Goal: Feedback & Contribution: Leave review/rating

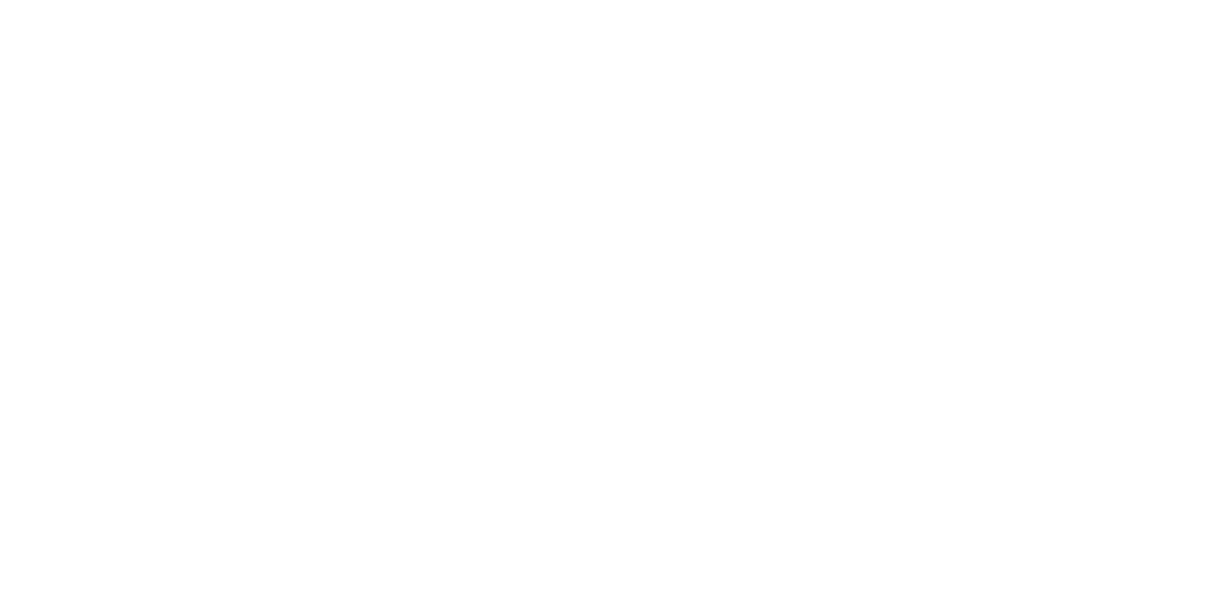
click at [369, 100] on html "Carregando... Pular para o conteúdo da página Pular para o conteúdo da página" at bounding box center [616, 298] width 1232 height 596
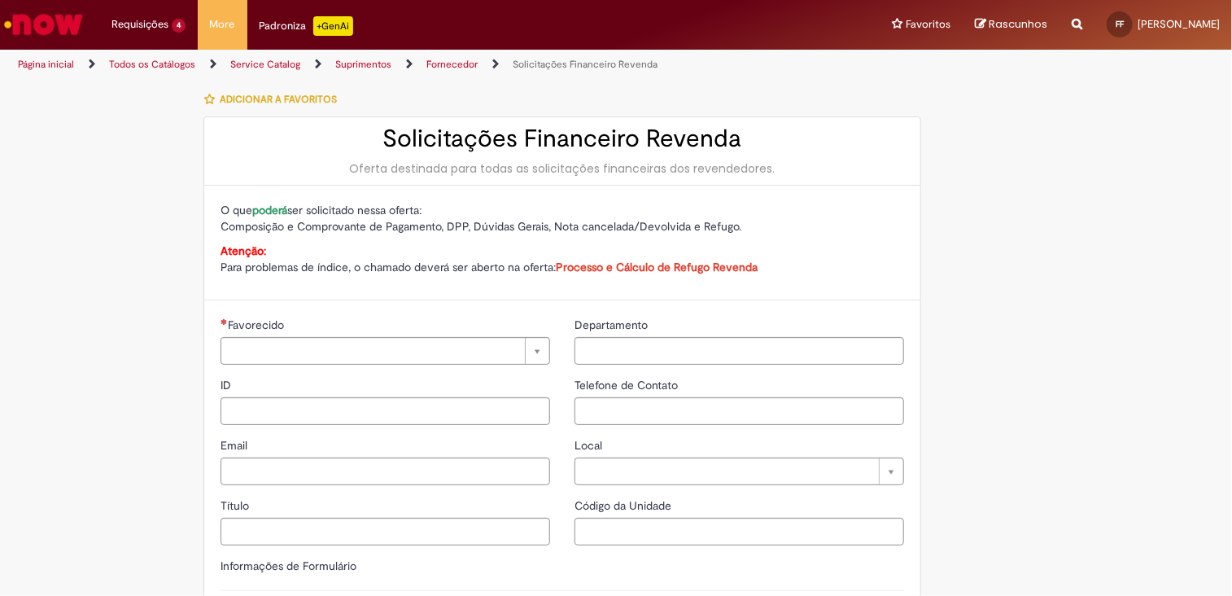
type input "**********"
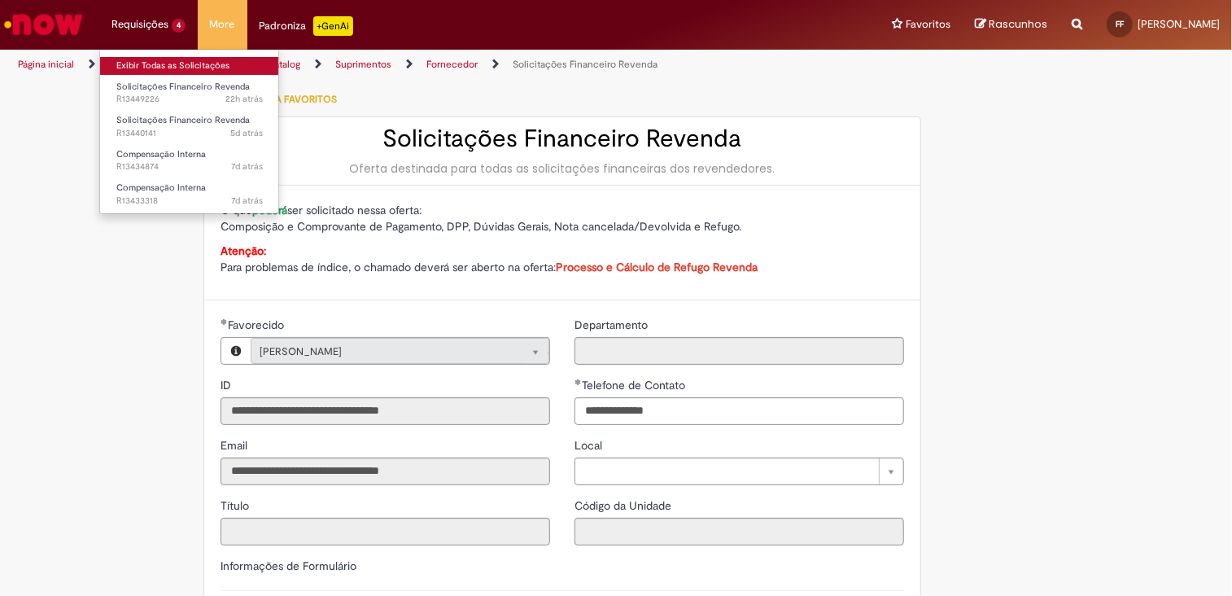
click at [146, 61] on link "Exibir Todas as Solicitações" at bounding box center [189, 66] width 179 height 18
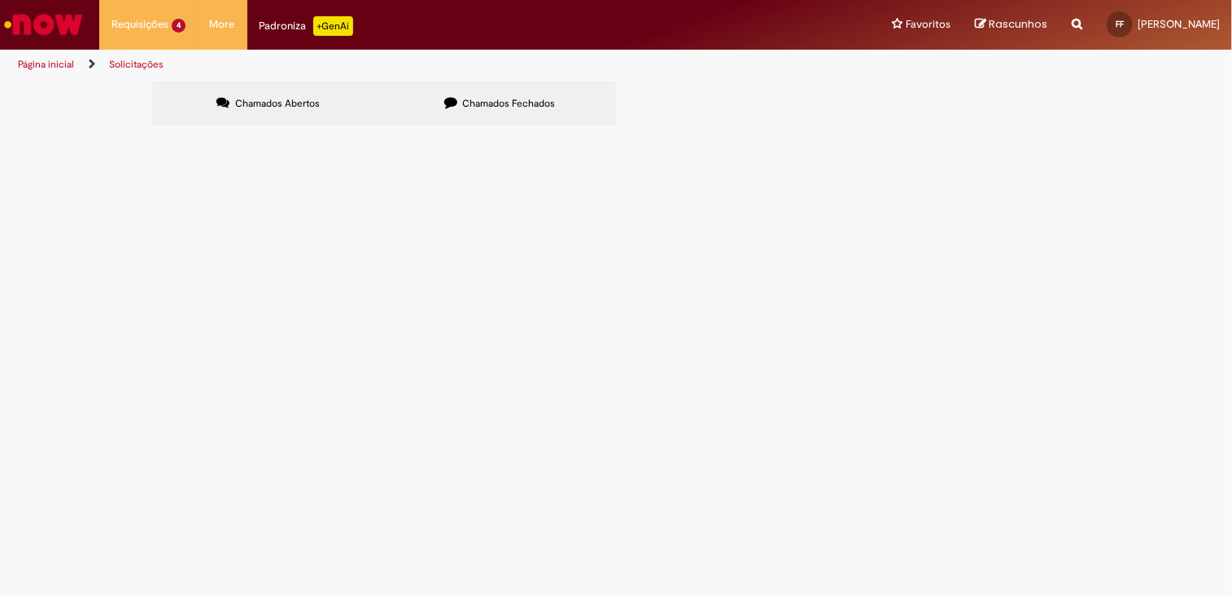
click at [0, 0] on span "VYAS COLIDER - Pagamento de DPP uso de credito, seguir com baixa por favor" at bounding box center [0, 0] width 0 height 0
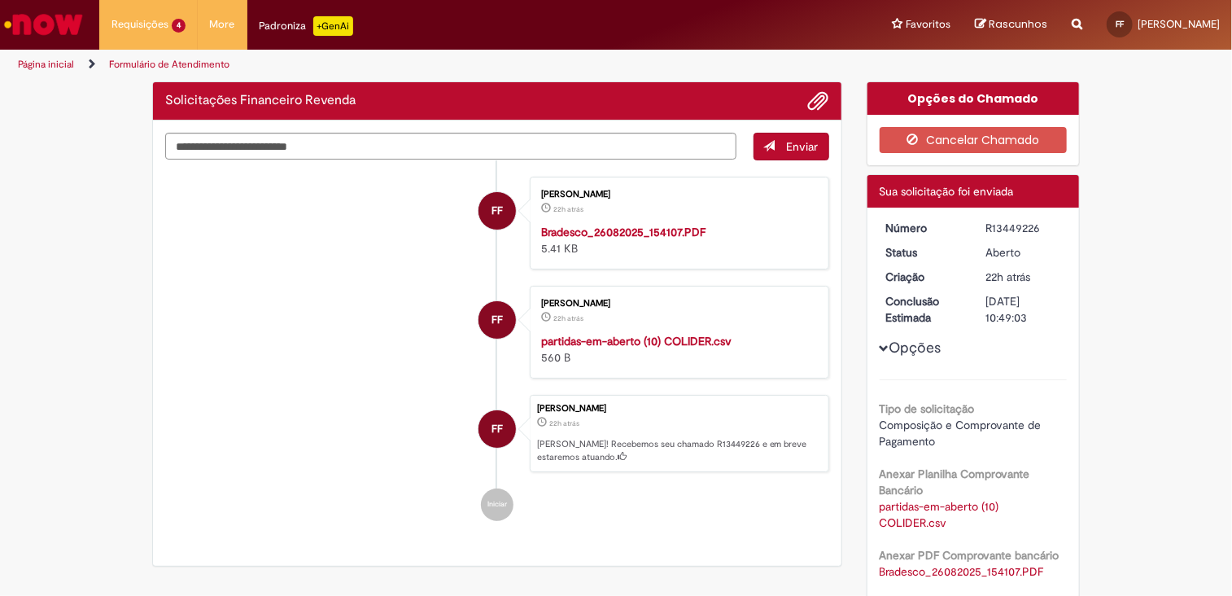
click at [980, 290] on div "Opções Tipo de solicitação Composição e Comprovante de Pagamento Anexar Planilh…" at bounding box center [974, 440] width 188 height 441
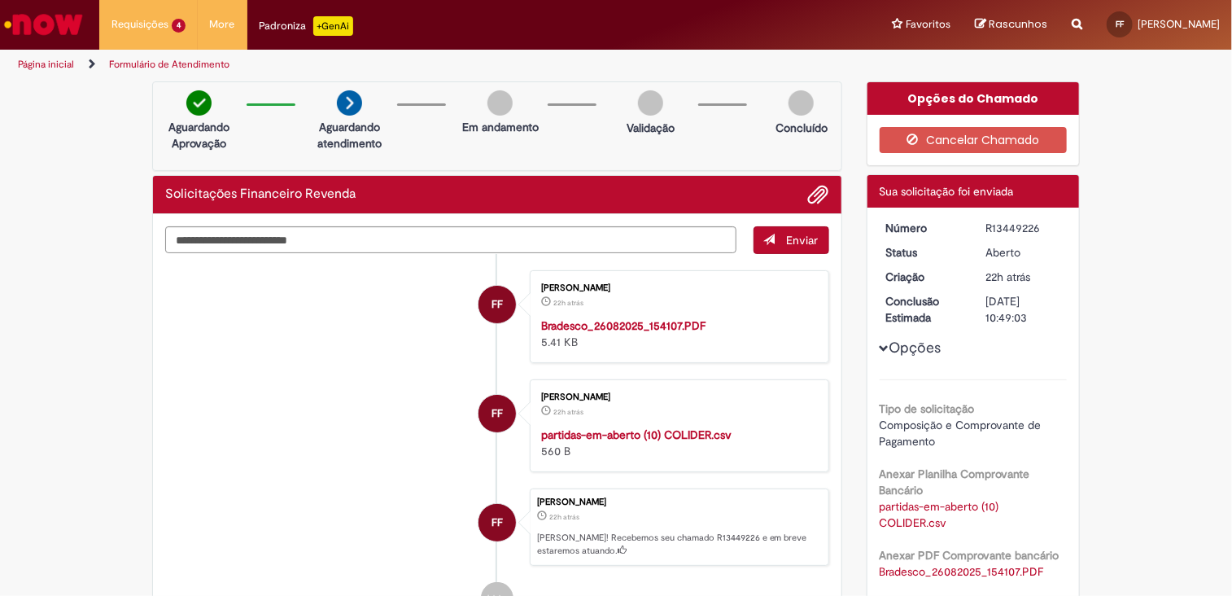
drag, startPoint x: 980, startPoint y: 226, endPoint x: 1044, endPoint y: 227, distance: 64.3
click at [1044, 227] on dd "R13449226" at bounding box center [1023, 228] width 100 height 16
copy div "R13449226"
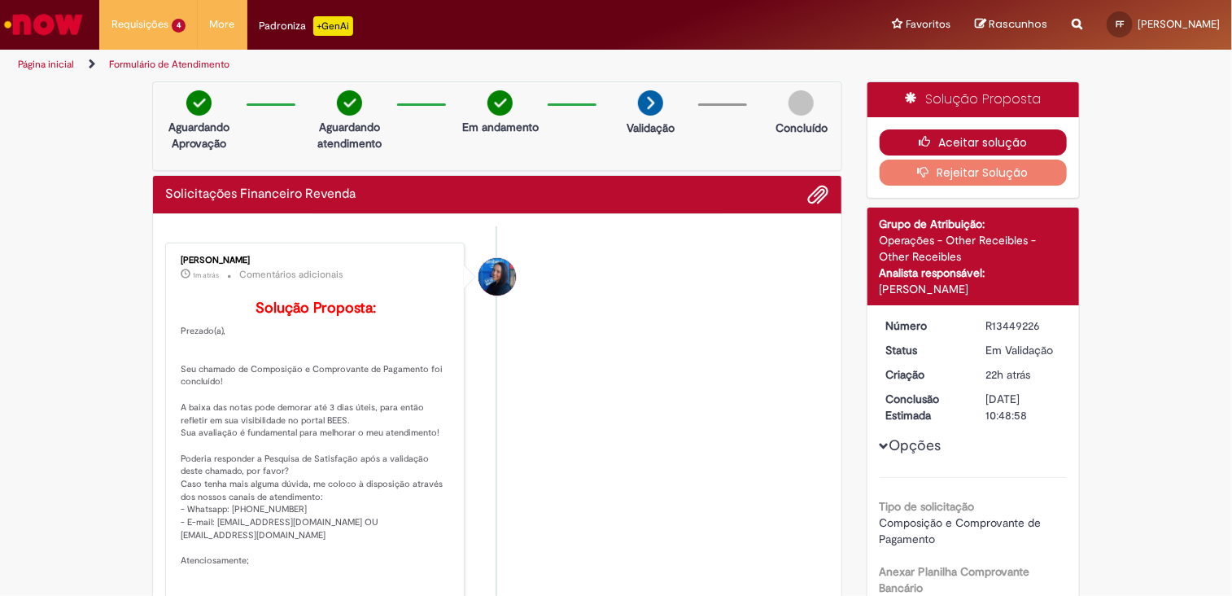
click at [999, 145] on button "Aceitar solução" at bounding box center [974, 142] width 188 height 26
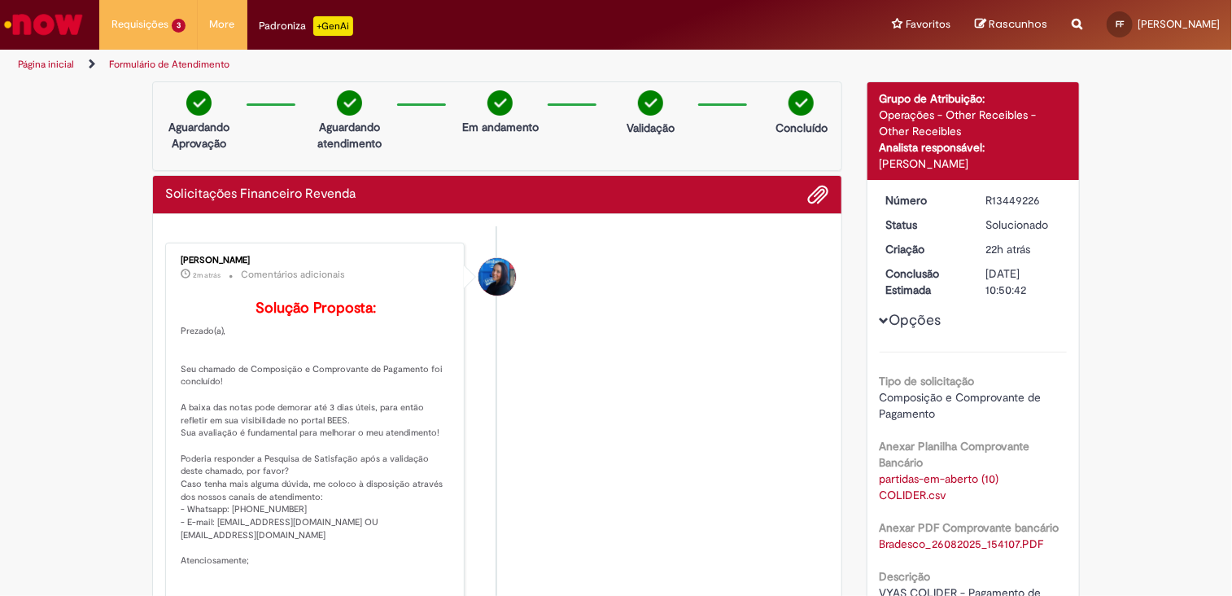
click at [653, 287] on li "[PERSON_NAME] 2m atrás 2 minutos atrás Comentários adicionais Solução Proposta:…" at bounding box center [497, 436] width 664 height 389
click at [651, 286] on li "[PERSON_NAME] 2m atrás 2 minutos atrás Comentários adicionais Solução Proposta:…" at bounding box center [497, 436] width 664 height 389
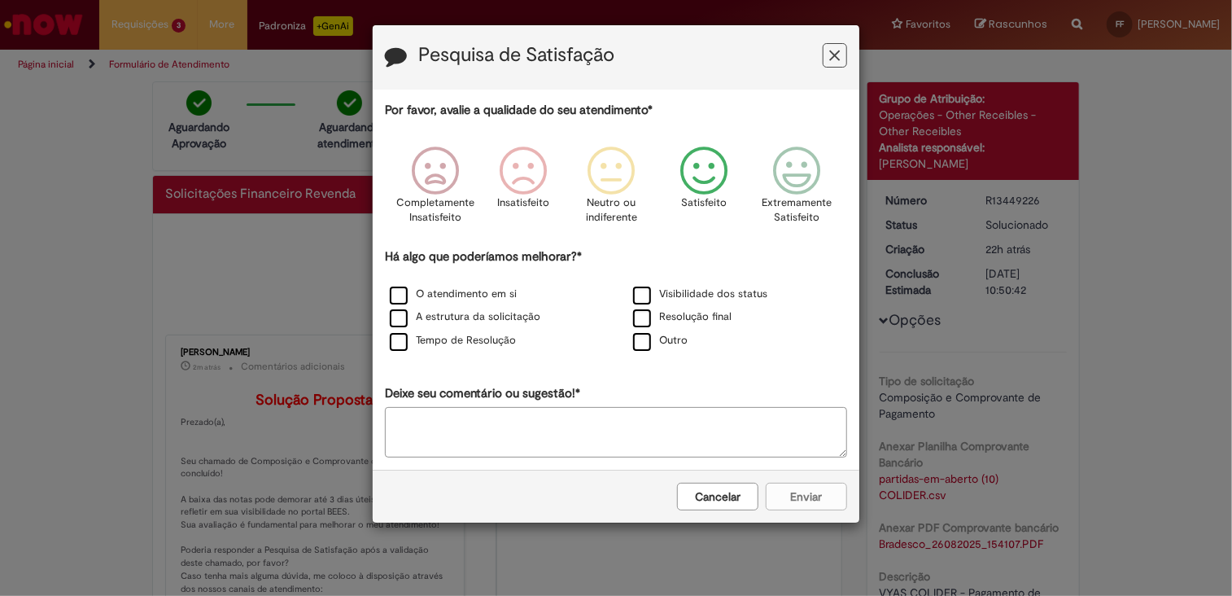
click at [688, 172] on icon "Feedback" at bounding box center [704, 170] width 61 height 49
click at [526, 424] on textarea "Deixe seu comentário ou sugestão!*" at bounding box center [616, 432] width 462 height 50
click at [626, 426] on textarea "Deixe seu comentário ou sugestão!*" at bounding box center [616, 432] width 462 height 50
click at [643, 312] on label "Resolução final" at bounding box center [682, 316] width 98 height 15
click at [400, 292] on label "O atendimento em si" at bounding box center [453, 293] width 127 height 15
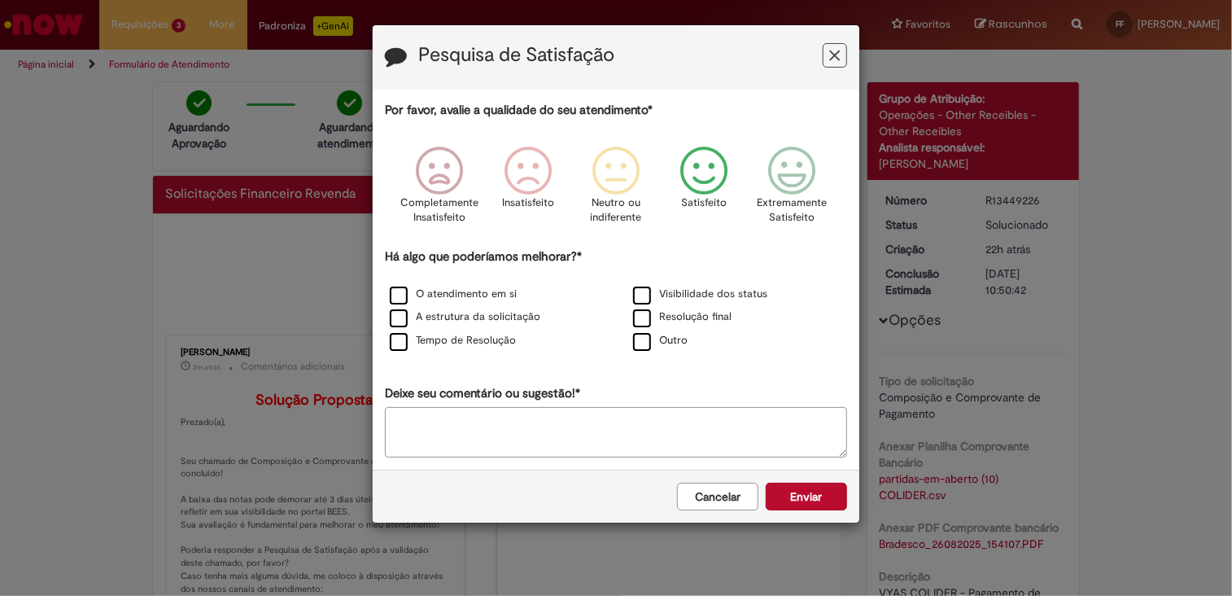
click at [506, 430] on textarea "Deixe seu comentário ou sugestão!*" at bounding box center [616, 432] width 462 height 50
type textarea "**********"
click at [818, 491] on button "Enviar" at bounding box center [806, 497] width 81 height 28
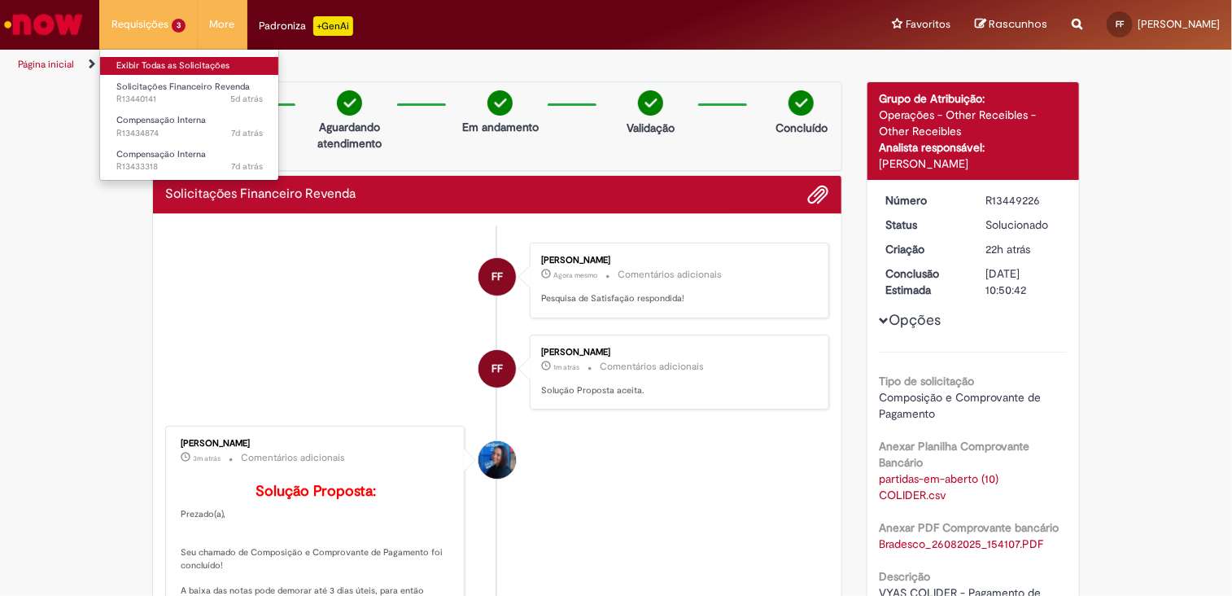
click at [155, 66] on link "Exibir Todas as Solicitações" at bounding box center [189, 66] width 179 height 18
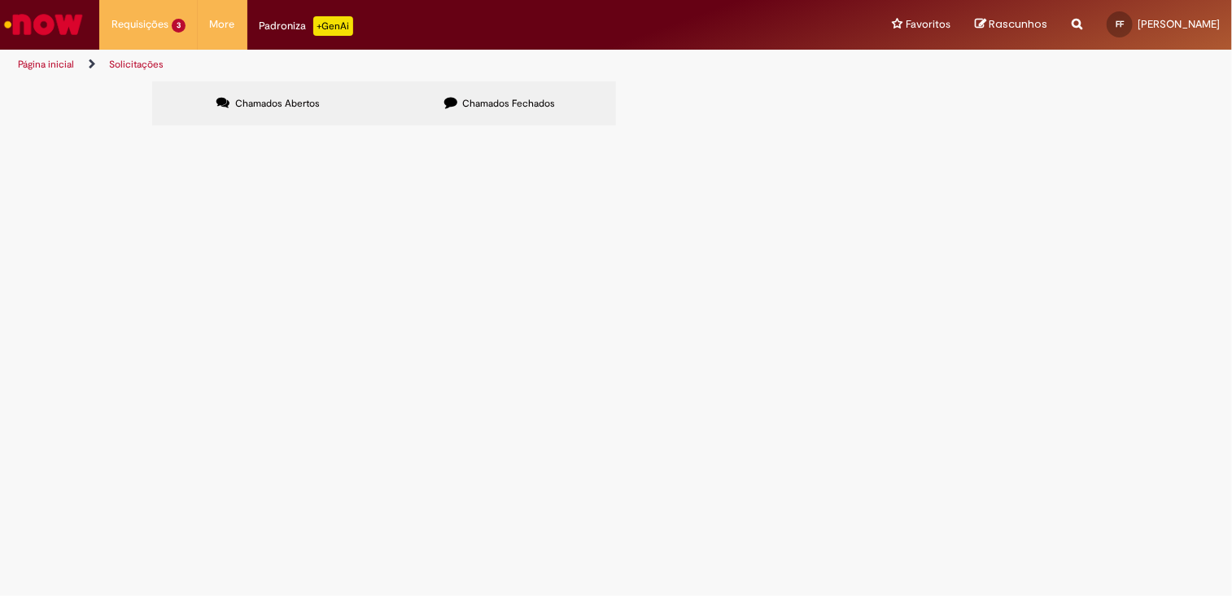
click at [0, 0] on span "Boa Tarde, segue para composição de pagamento da NF 000479231-1 vyas tangara" at bounding box center [0, 0] width 0 height 0
click at [0, 0] on span "Em Validação" at bounding box center [0, 0] width 0 height 0
click at [448, 230] on main "Solicitações Chamados Abertos Chamados Fechados Itens solicitados Exportar como…" at bounding box center [616, 338] width 1232 height 515
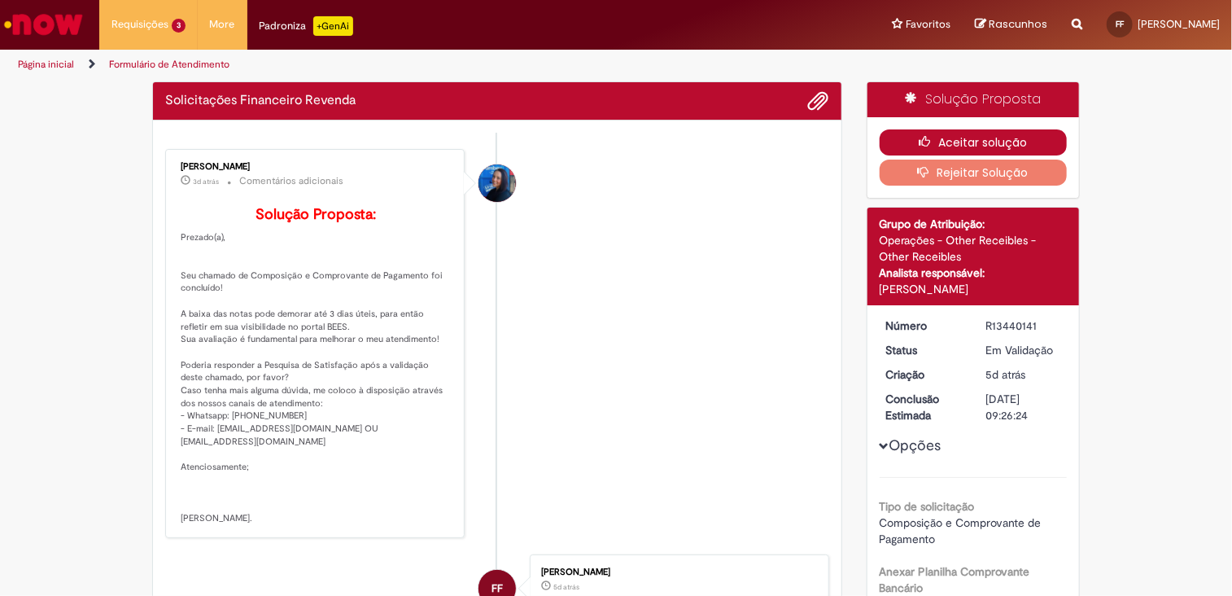
click at [983, 139] on button "Aceitar solução" at bounding box center [974, 142] width 188 height 26
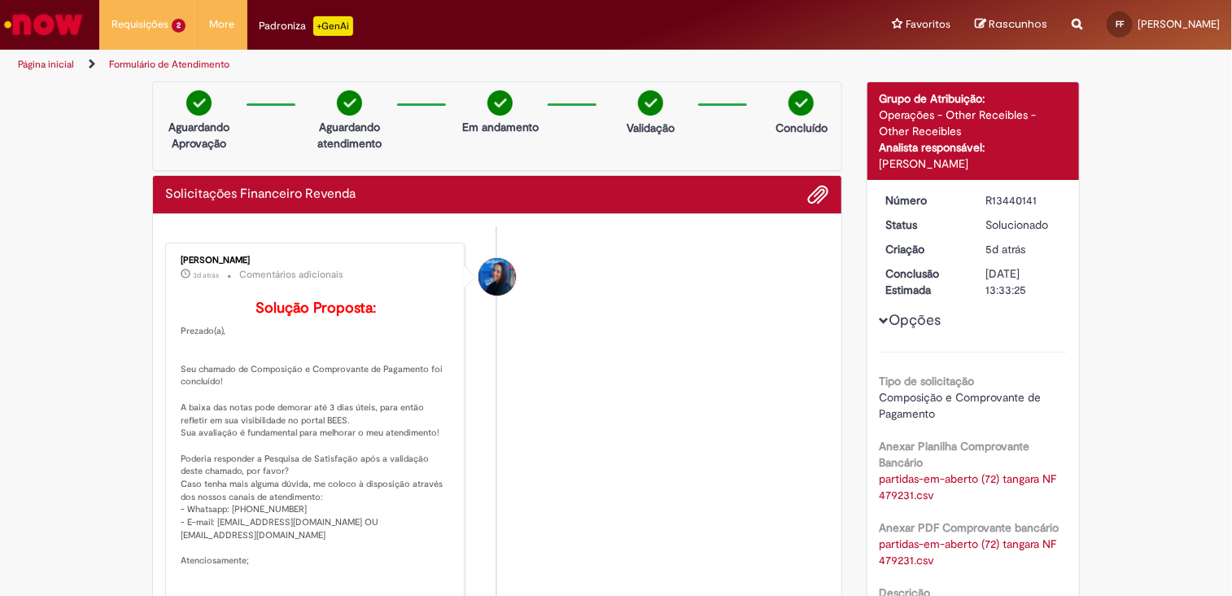
click at [727, 292] on li "[PERSON_NAME] 3d atrás 3 dias atrás Comentários adicionais Solução Proposta: Pr…" at bounding box center [497, 436] width 664 height 389
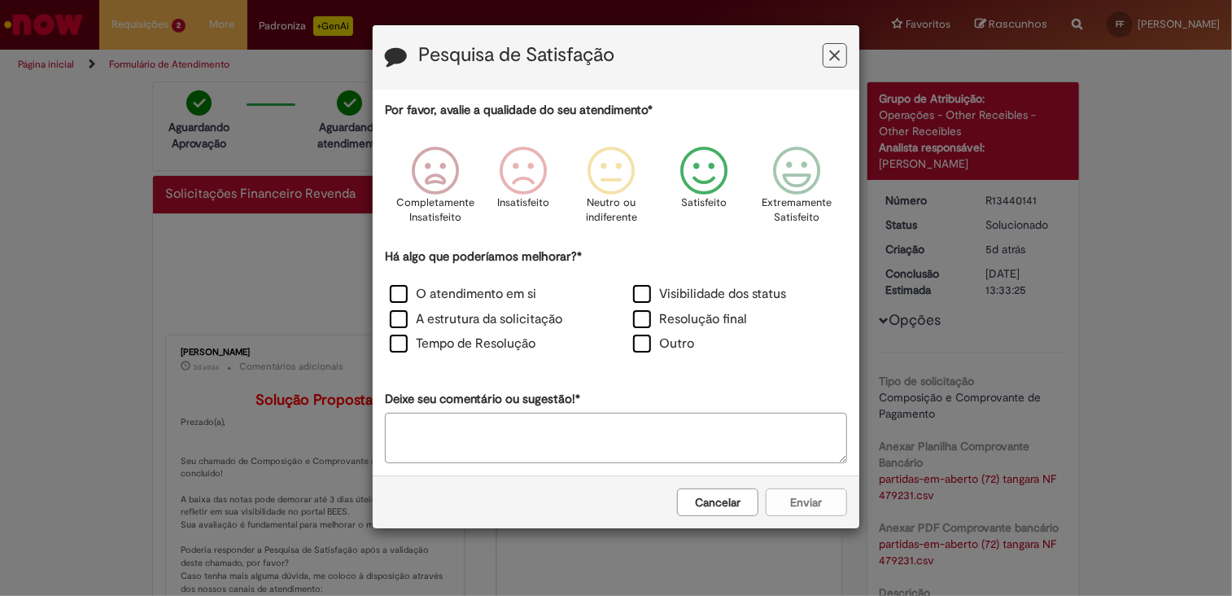
click at [705, 181] on icon "Feedback" at bounding box center [704, 170] width 61 height 49
click at [394, 295] on label "O atendimento em si" at bounding box center [463, 294] width 146 height 19
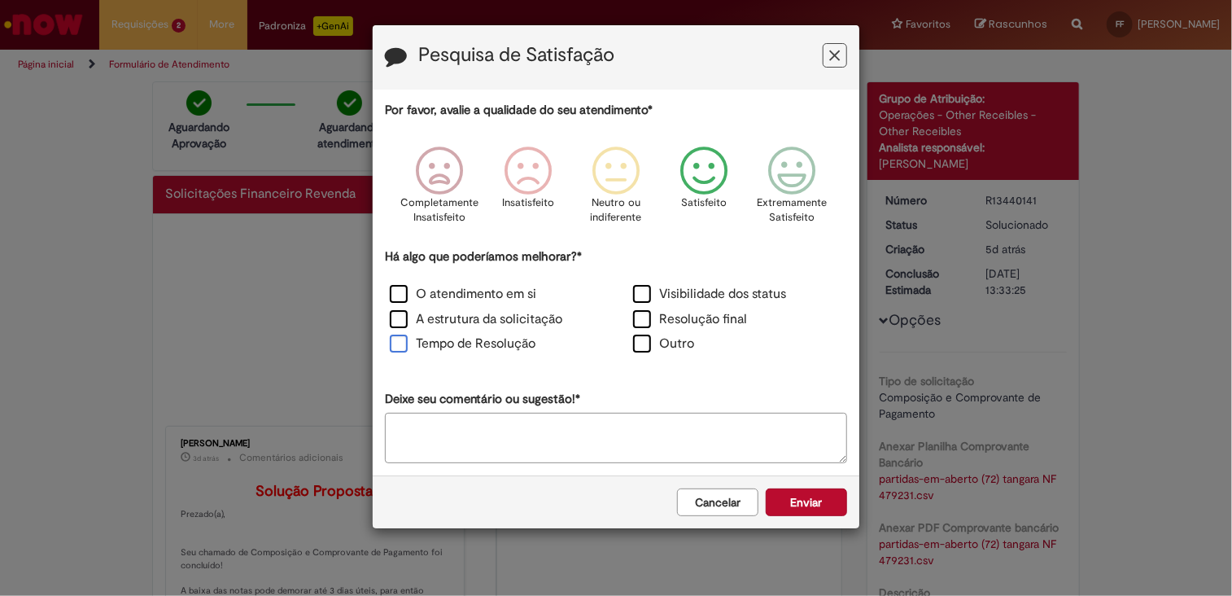
click at [397, 343] on label "Tempo de Resolução" at bounding box center [463, 343] width 146 height 19
click at [516, 444] on textarea "Deixe seu comentário ou sugestão!*" at bounding box center [616, 438] width 462 height 50
type textarea "*"
type textarea "**********"
click at [789, 495] on button "Enviar" at bounding box center [806, 502] width 81 height 28
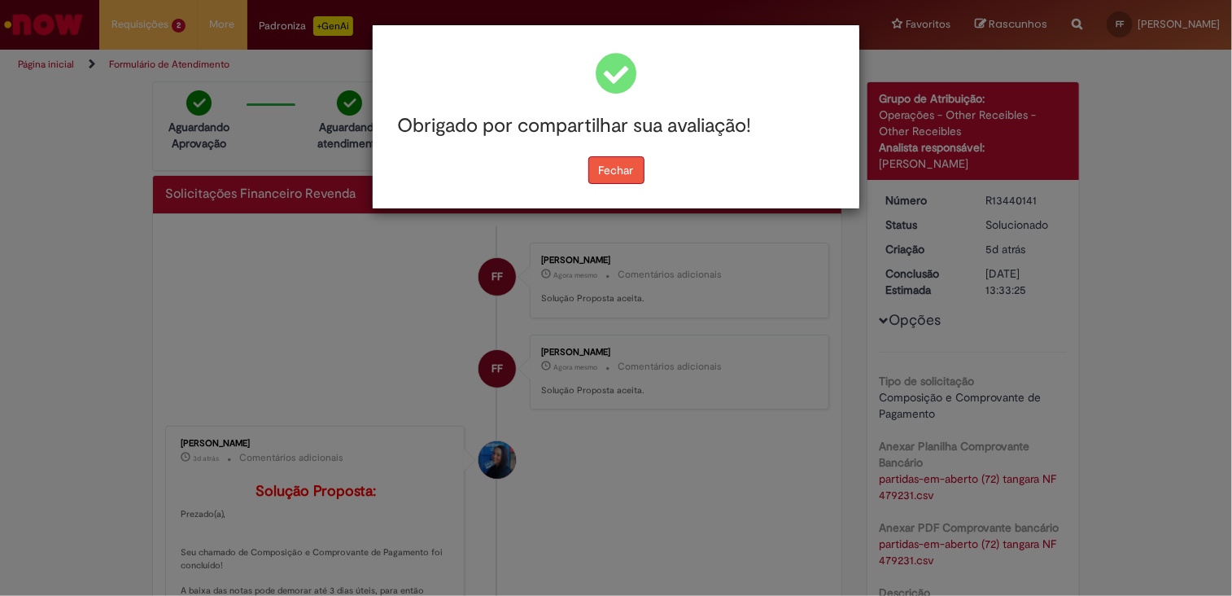
click at [622, 160] on button "Fechar" at bounding box center [616, 170] width 56 height 28
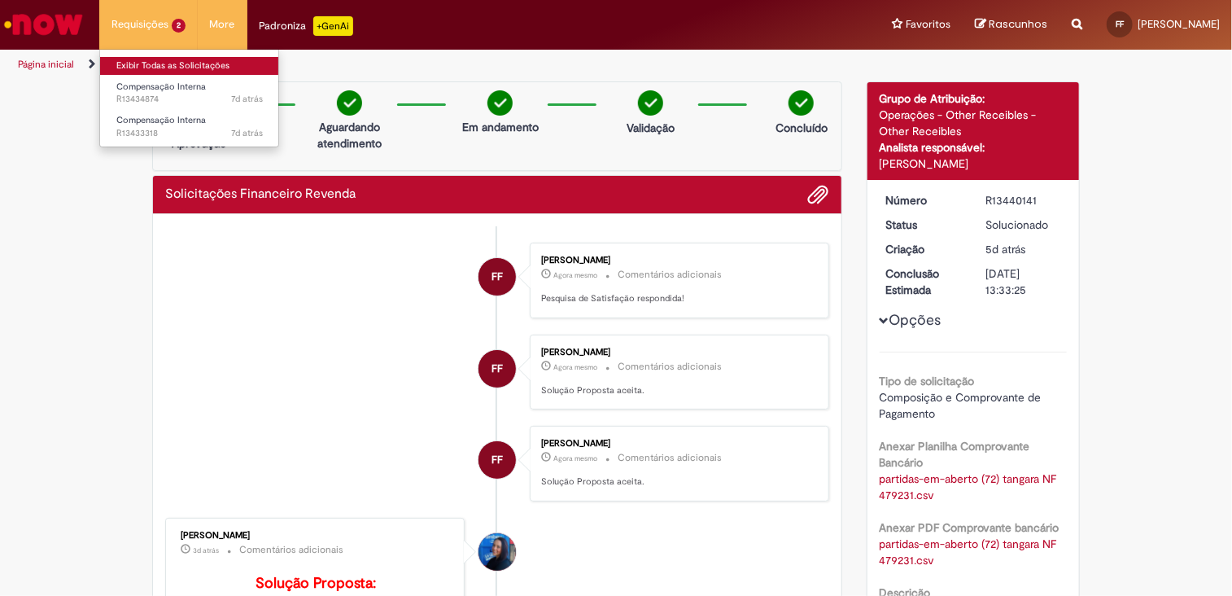
click at [140, 57] on link "Exibir Todas as Solicitações" at bounding box center [189, 66] width 179 height 18
